Goal: Transaction & Acquisition: Purchase product/service

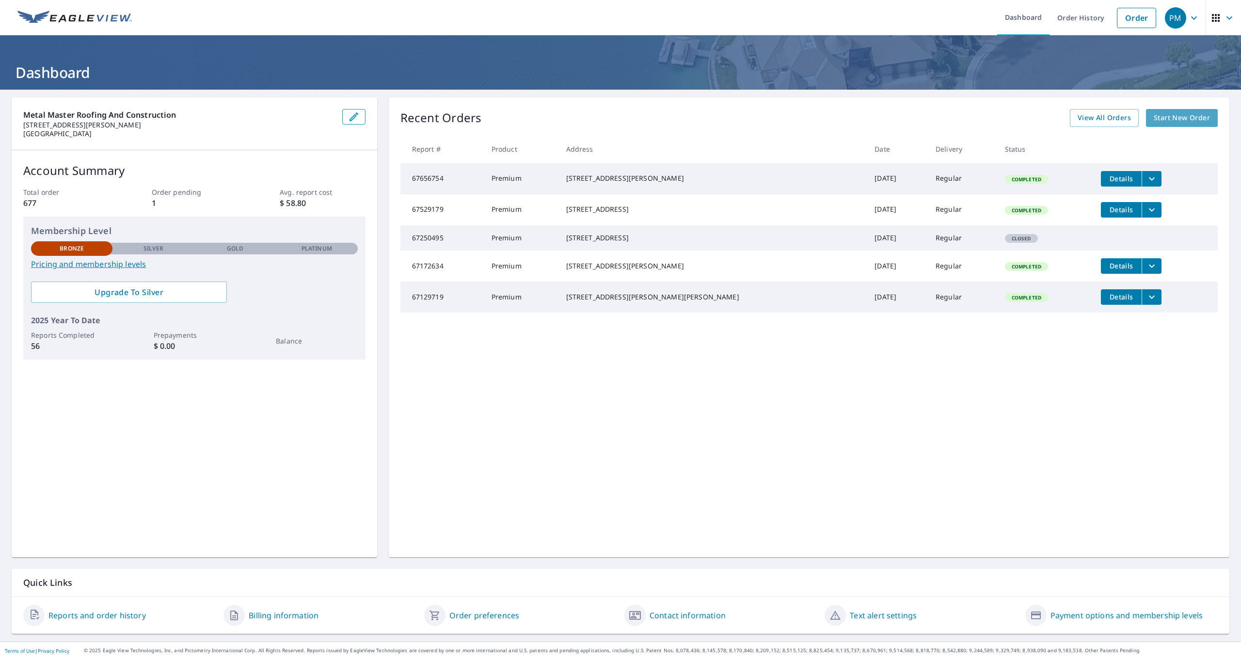
click at [1181, 116] on span "Start New Order" at bounding box center [1182, 118] width 56 height 12
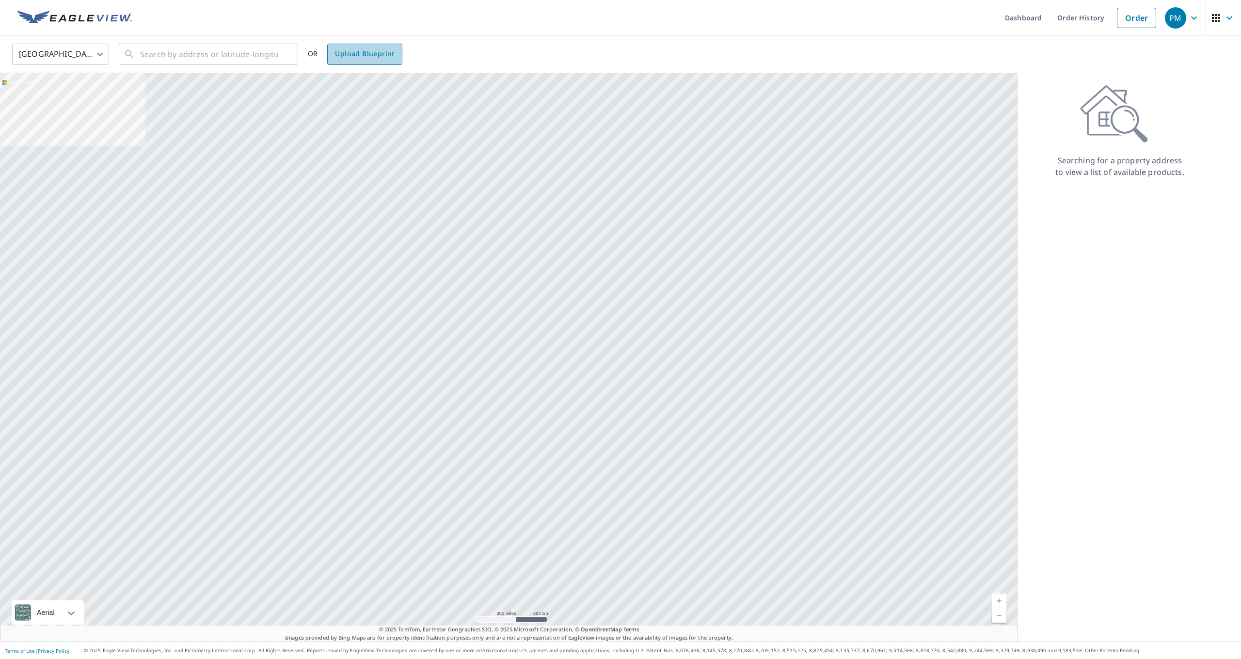
click at [357, 54] on span "Upload Blueprint" at bounding box center [364, 54] width 59 height 12
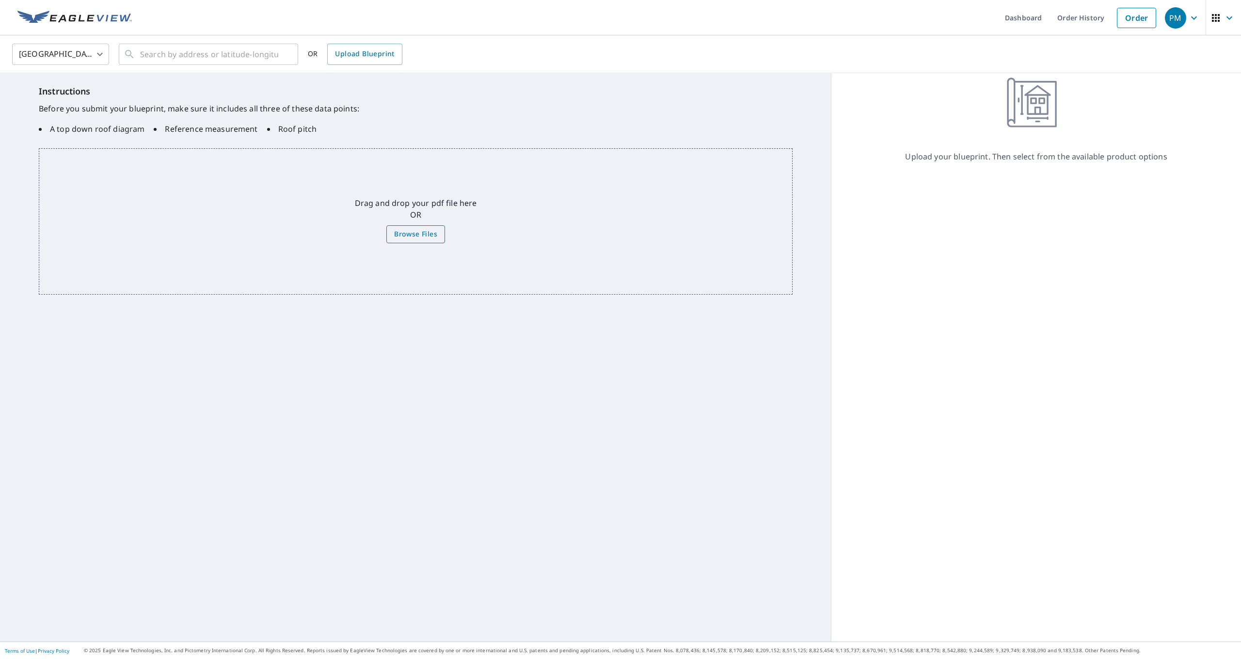
click at [409, 235] on span "Browse Files" at bounding box center [415, 234] width 43 height 12
click at [0, 0] on input "Browse Files" at bounding box center [0, 0] width 0 height 0
click at [410, 234] on span "Browse Files" at bounding box center [415, 234] width 43 height 12
click at [0, 0] on input "Browse Files" at bounding box center [0, 0] width 0 height 0
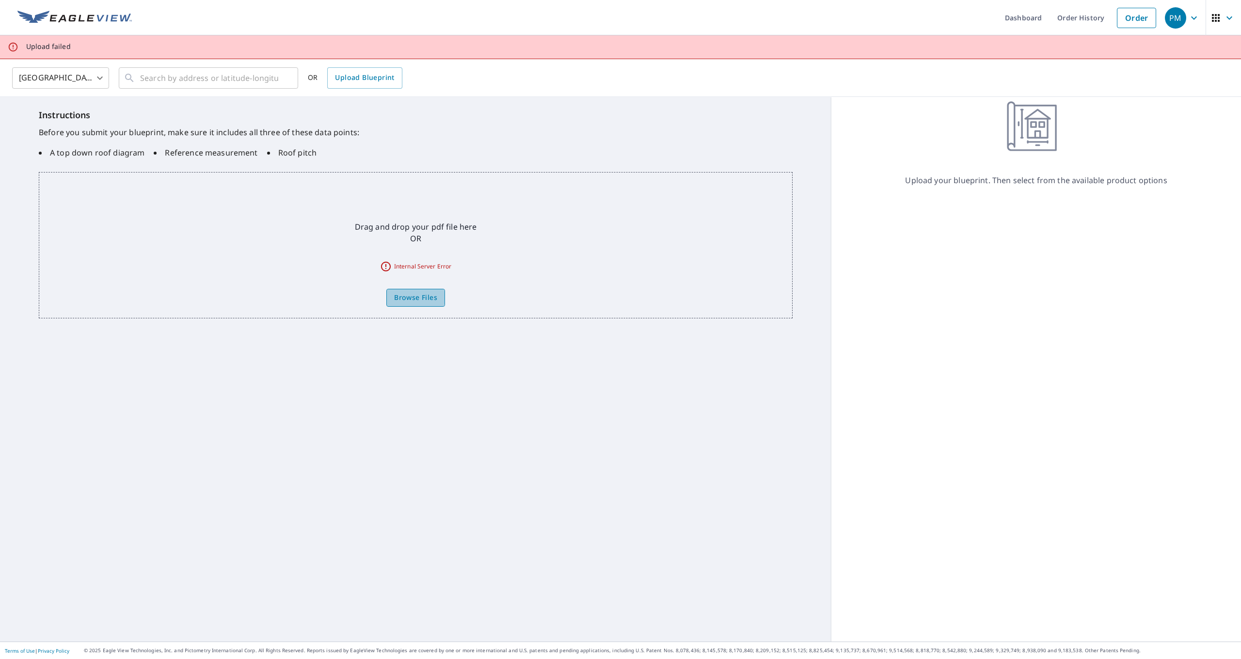
click at [409, 298] on span "Browse Files" at bounding box center [415, 298] width 43 height 12
click at [0, 0] on input "Browse Files" at bounding box center [0, 0] width 0 height 0
